Goal: Transaction & Acquisition: Purchase product/service

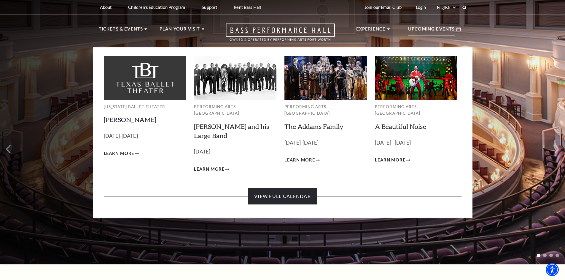
click at [277, 188] on link "View Full Calendar" at bounding box center [282, 196] width 69 height 17
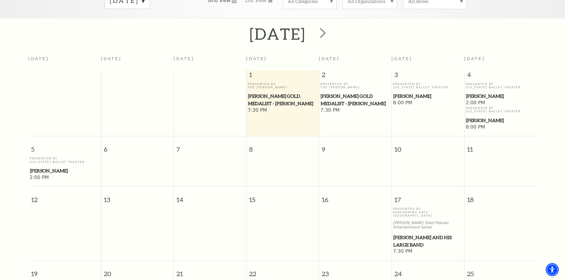
scroll to position [82, 0]
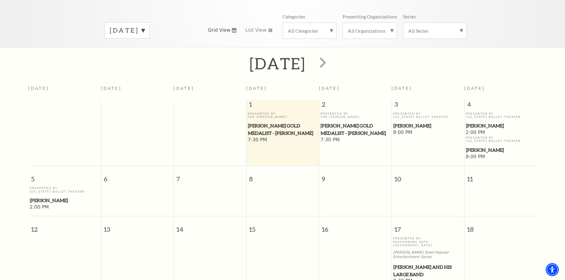
click at [145, 26] on label "[DATE]" at bounding box center [127, 30] width 35 height 9
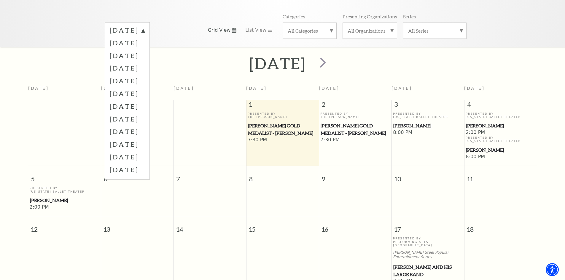
click at [145, 36] on label "November 2025" at bounding box center [127, 42] width 35 height 13
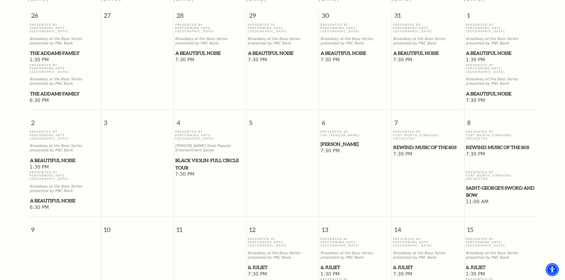
scroll to position [0, 0]
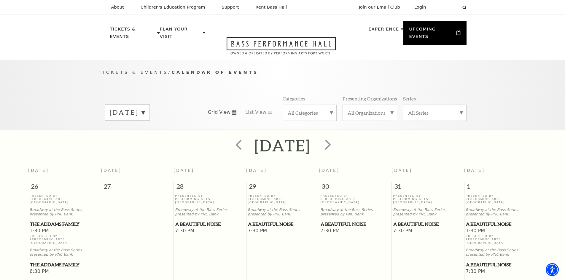
click at [199, 221] on span "A Beautiful Noise" at bounding box center [209, 224] width 69 height 7
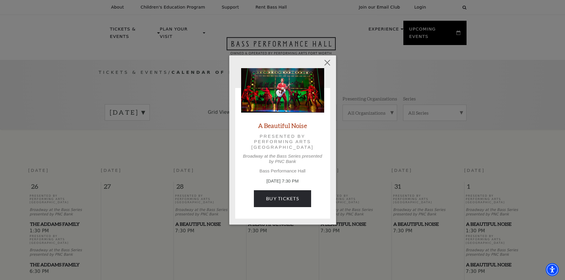
click at [430, 130] on div "Empty heading A Beautiful Noise Presented by Performing Arts Fort Worth Broadwa…" at bounding box center [282, 140] width 565 height 280
drag, startPoint x: 206, startPoint y: 137, endPoint x: 335, endPoint y: 99, distance: 134.6
click at [213, 135] on div "Empty heading A Beautiful Noise Presented by Performing Arts Fort Worth Broadwa…" at bounding box center [282, 140] width 565 height 280
drag, startPoint x: 329, startPoint y: 62, endPoint x: 318, endPoint y: 78, distance: 20.4
click at [330, 64] on button "Close" at bounding box center [327, 62] width 11 height 11
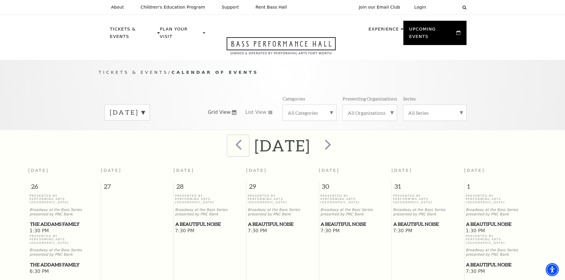
click at [230, 137] on span "prev" at bounding box center [238, 144] width 17 height 17
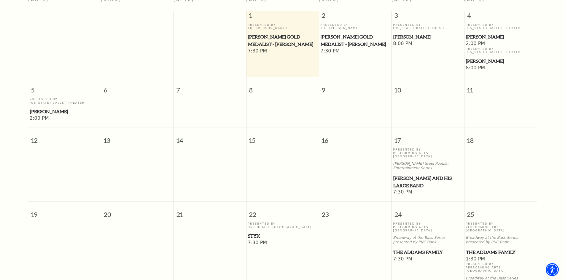
scroll to position [23, 0]
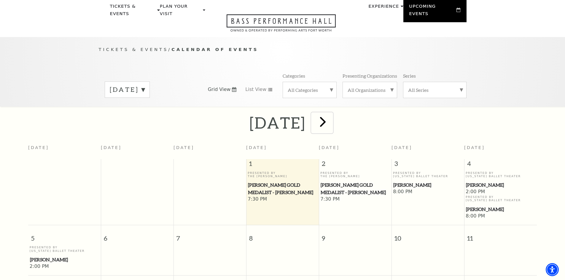
click at [331, 115] on span "next" at bounding box center [323, 121] width 17 height 17
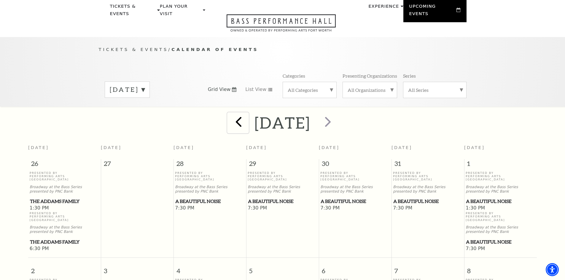
click at [230, 117] on span "prev" at bounding box center [238, 121] width 17 height 17
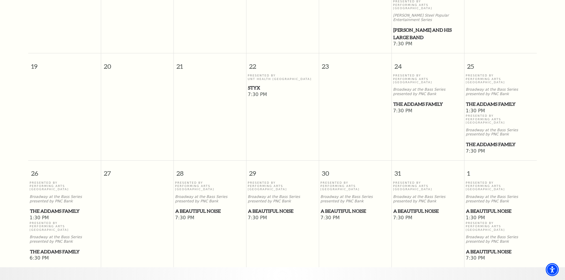
scroll to position [349, 0]
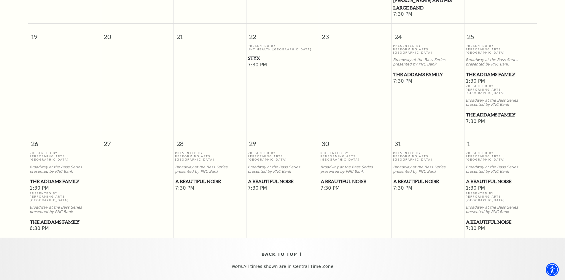
click at [202, 178] on span "A Beautiful Noise" at bounding box center [209, 181] width 69 height 7
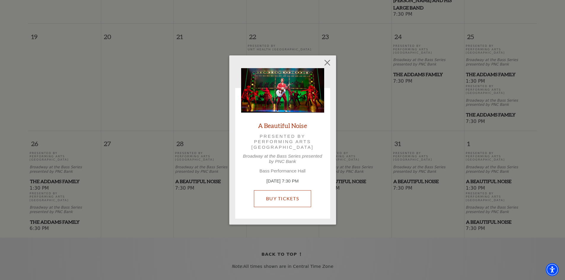
click at [300, 202] on link "Buy Tickets" at bounding box center [282, 199] width 57 height 17
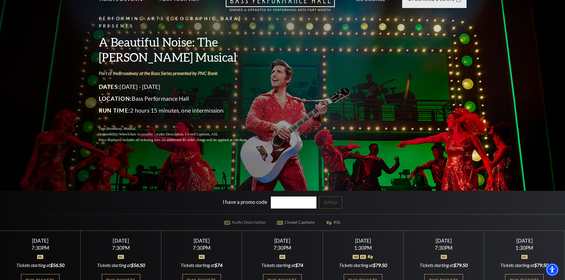
scroll to position [89, 0]
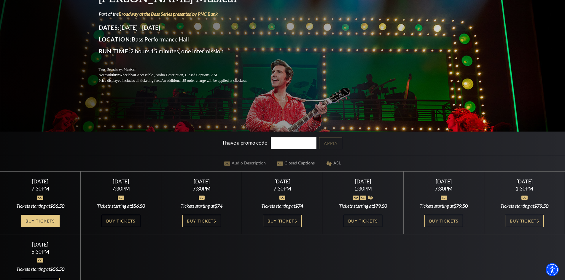
click at [44, 220] on link "Buy Tickets" at bounding box center [40, 221] width 39 height 12
